Goal: Check status

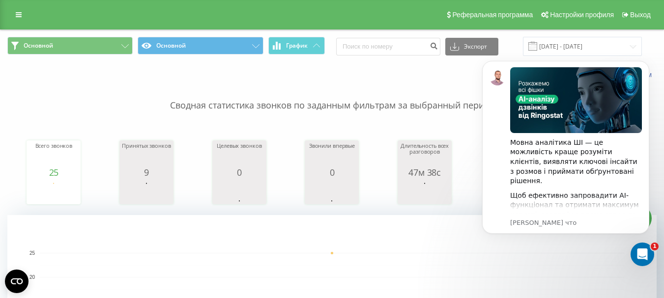
click at [384, 92] on p "Сводная статистика звонков по заданным фильтрам за выбранный период" at bounding box center [331, 96] width 649 height 32
click at [640, 249] on icon "Открыть службу сообщений Intercom" at bounding box center [641, 253] width 16 height 16
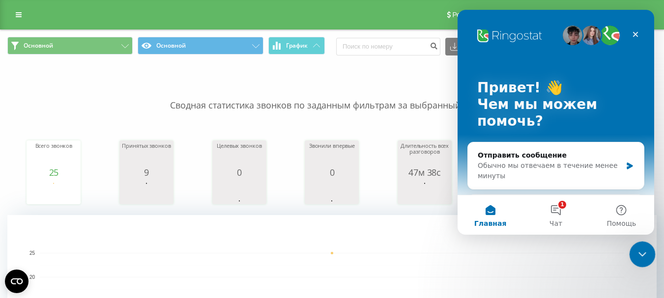
click at [642, 248] on icon "Закрыть службу сообщений Intercom" at bounding box center [641, 253] width 12 height 12
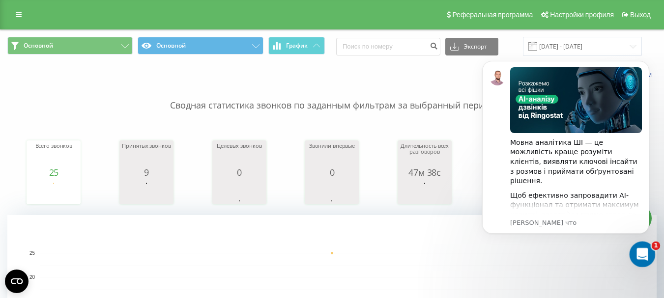
click at [632, 257] on div "Открыть службу сообщений Intercom" at bounding box center [641, 253] width 32 height 32
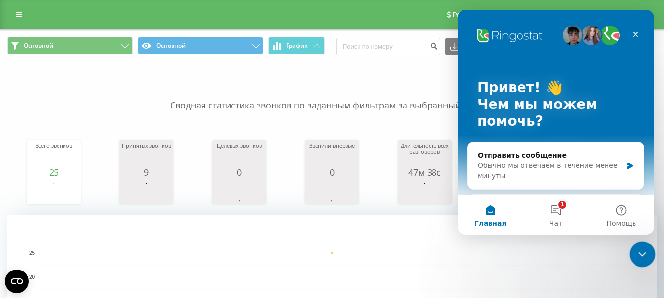
click at [641, 258] on icon "Закрыть службу сообщений Intercom" at bounding box center [641, 253] width 12 height 12
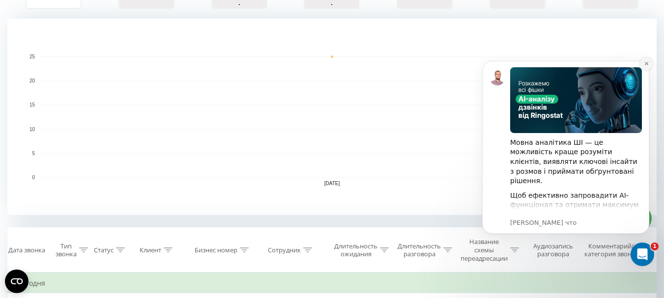
click at [645, 62] on icon "Dismiss notification" at bounding box center [646, 63] width 5 height 5
